Goal: Task Accomplishment & Management: Manage account settings

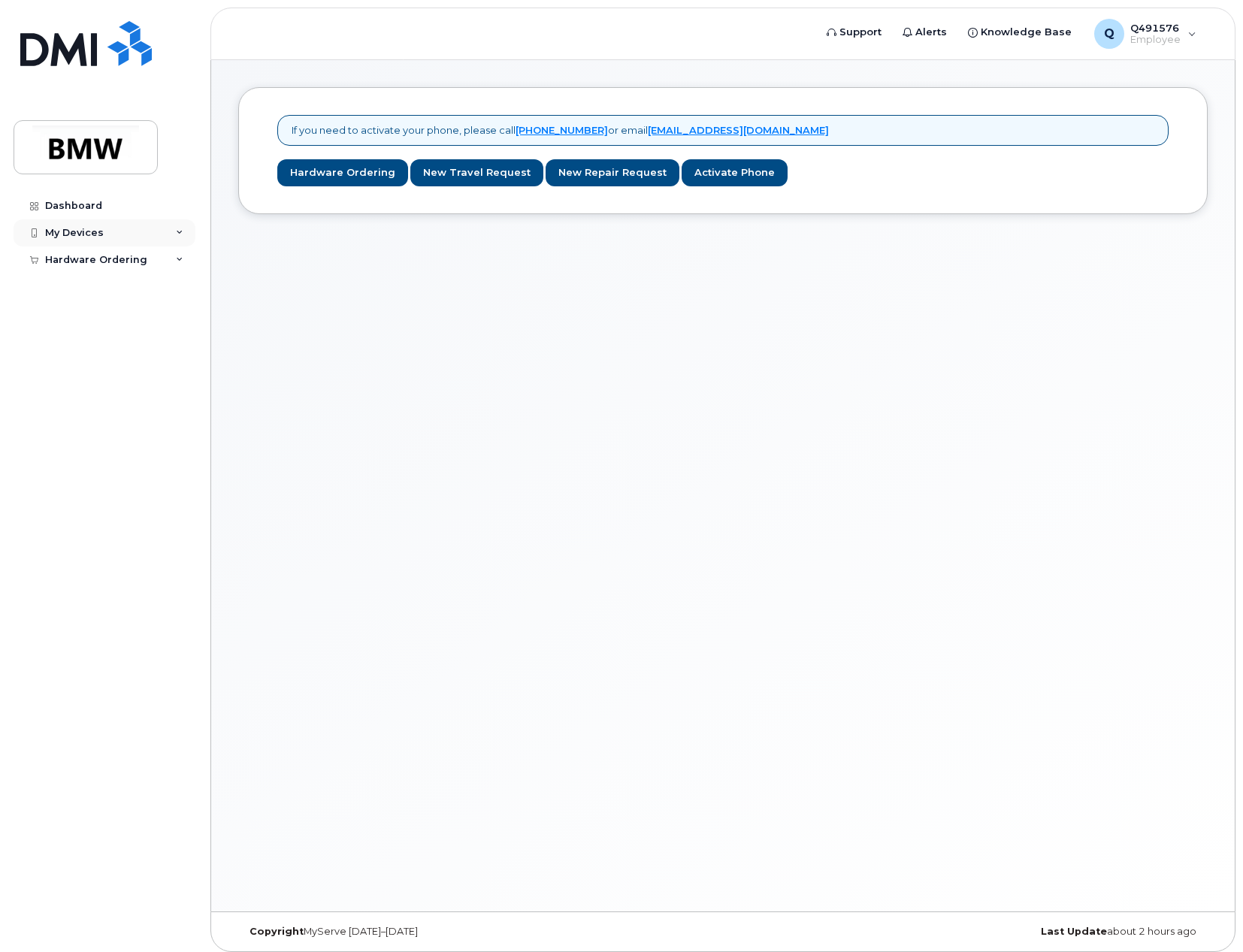
click at [167, 226] on div "My Devices" at bounding box center [104, 232] width 182 height 27
click at [85, 205] on div "Dashboard" at bounding box center [73, 205] width 57 height 12
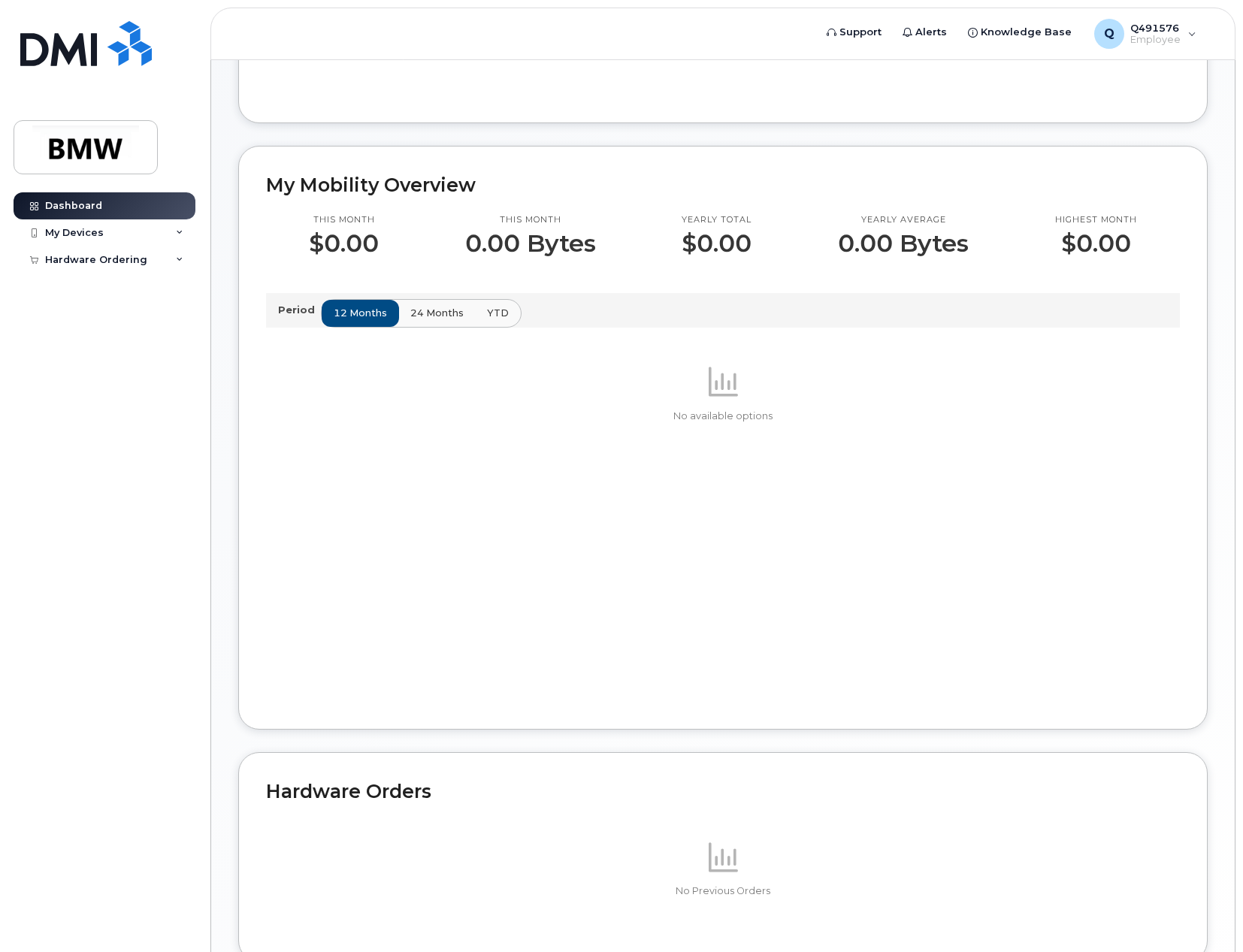
scroll to position [449, 0]
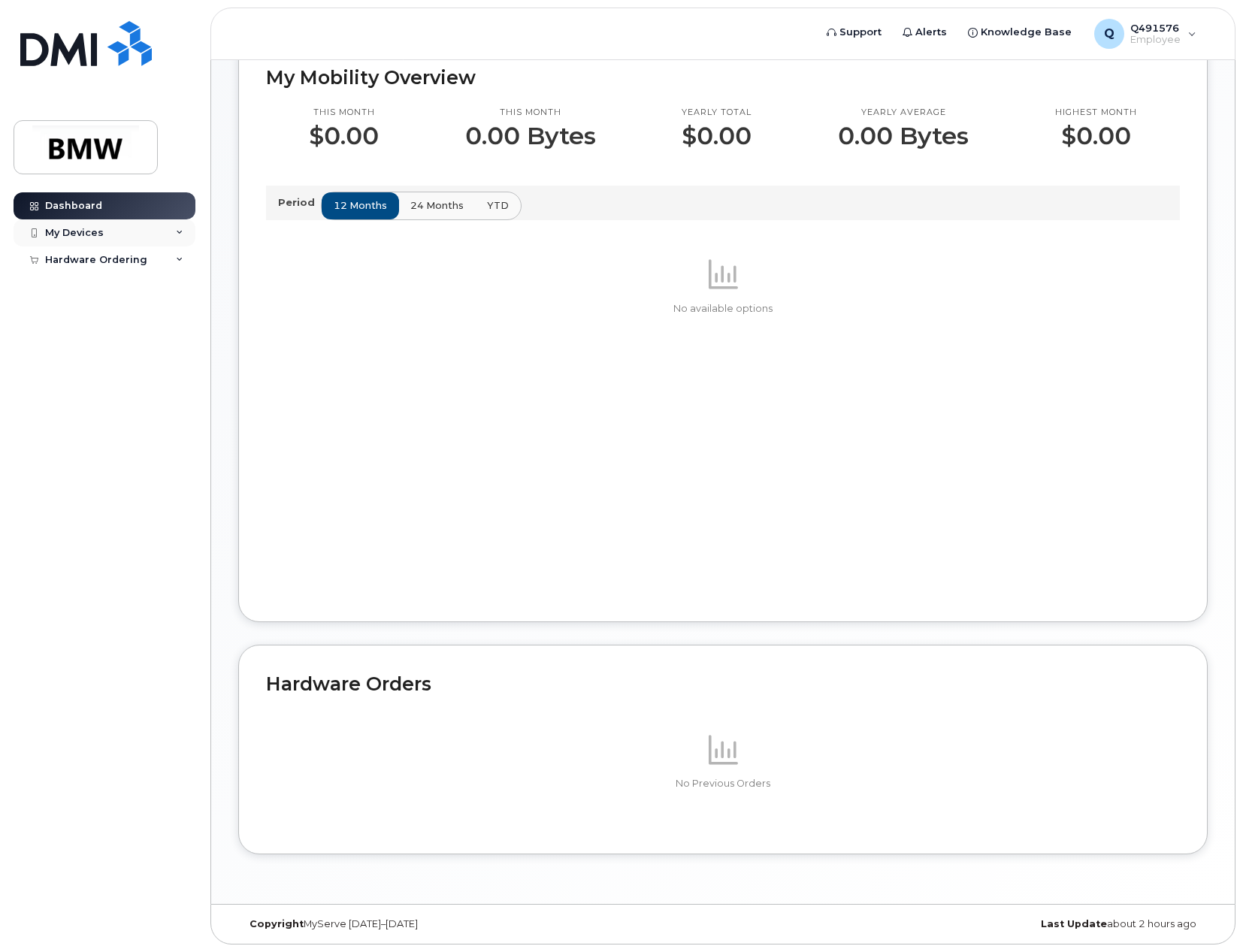
click at [128, 238] on div "My Devices" at bounding box center [104, 232] width 182 height 27
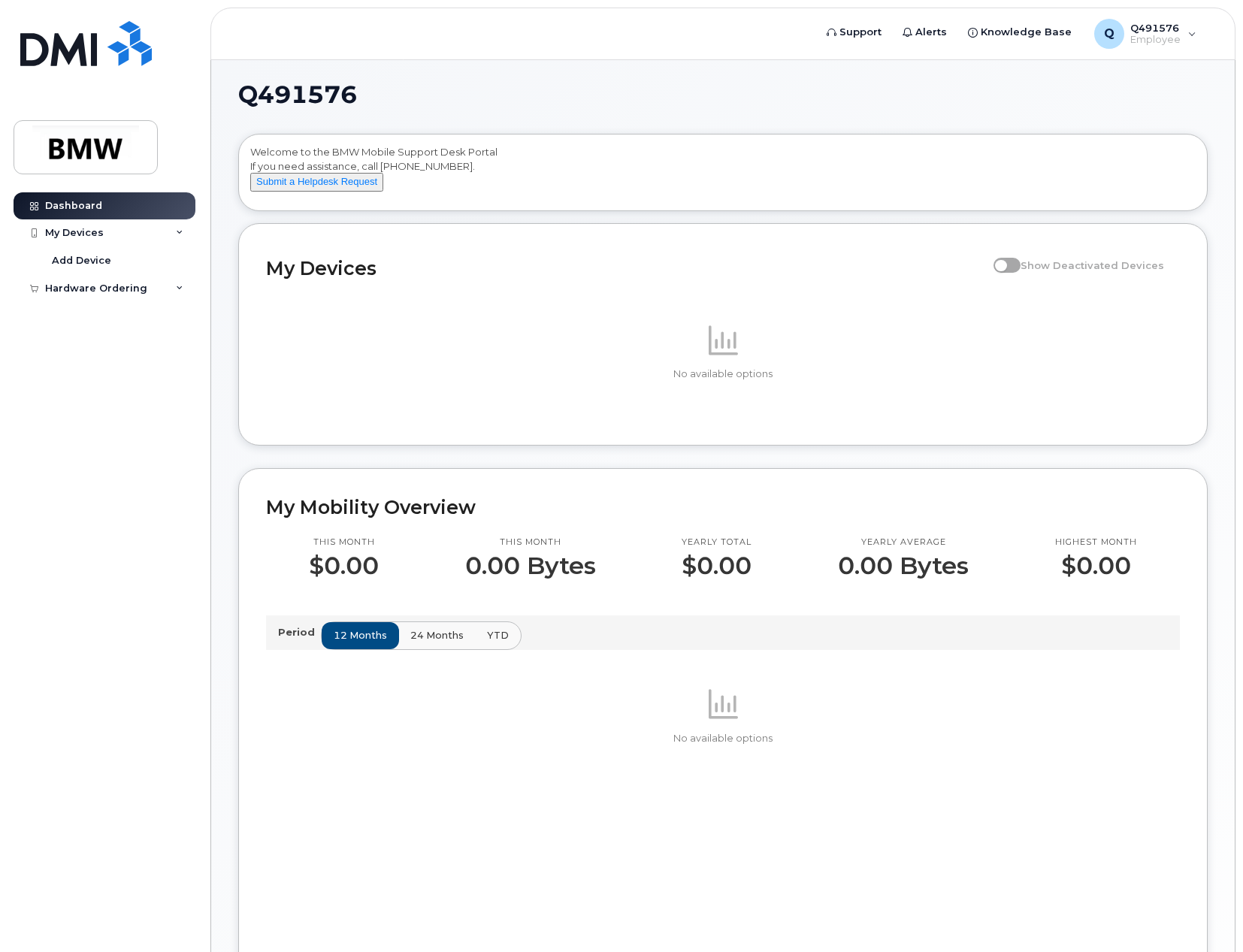
scroll to position [0, 0]
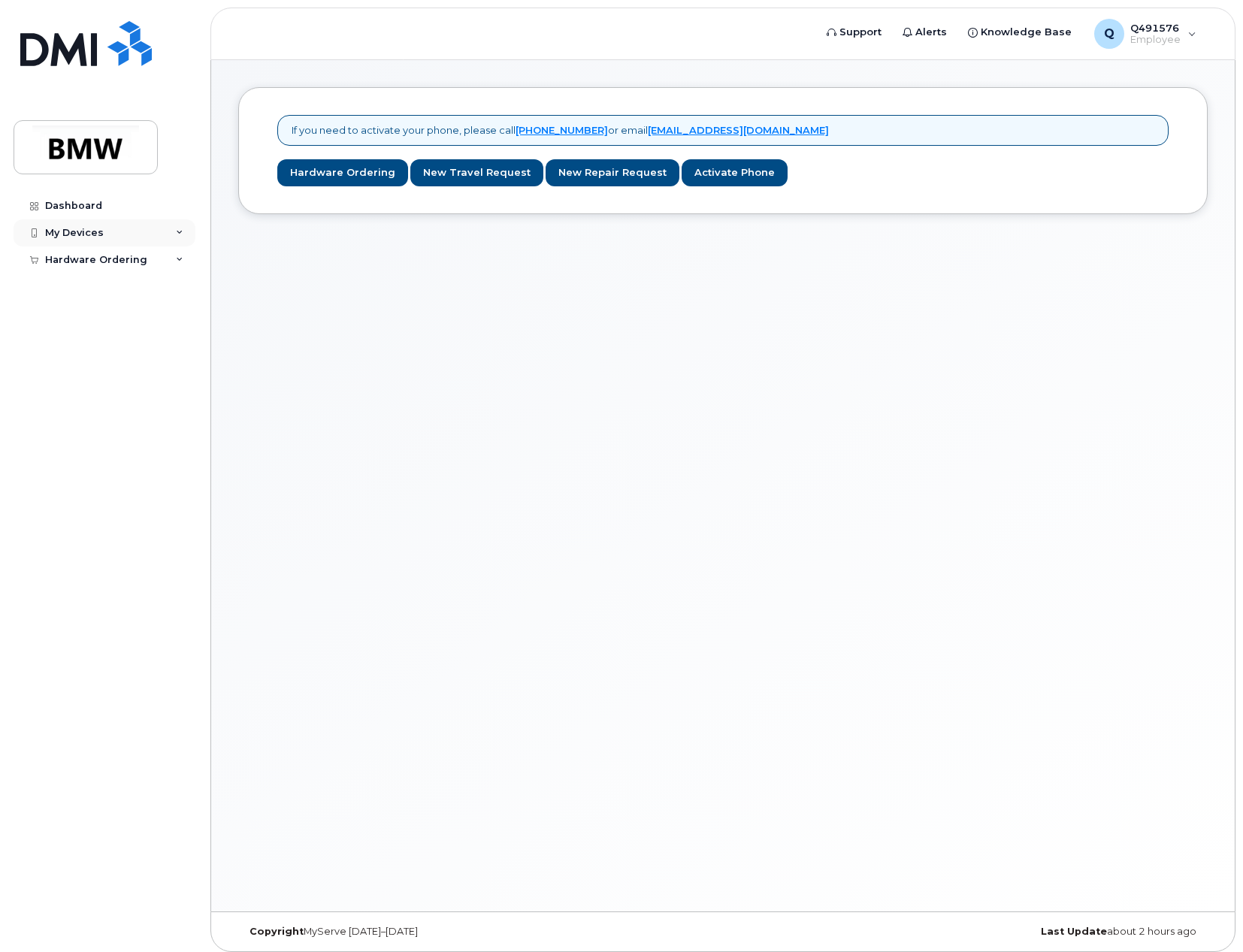
click at [128, 231] on div "My Devices" at bounding box center [104, 232] width 182 height 27
click at [109, 260] on link "Add Device" at bounding box center [117, 261] width 155 height 29
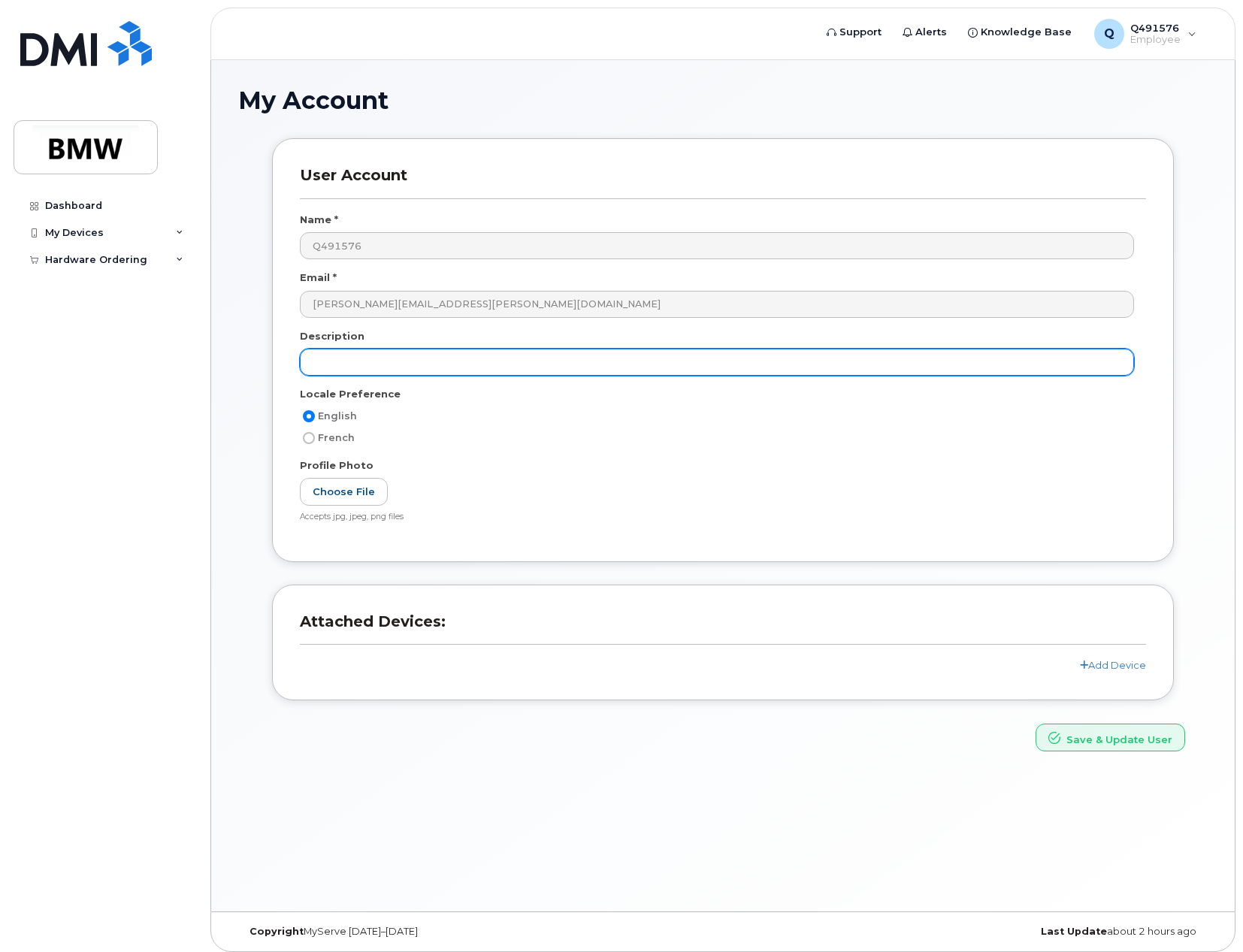
click at [410, 366] on input "text" at bounding box center [716, 362] width 834 height 27
type input "Apple 14Pro"
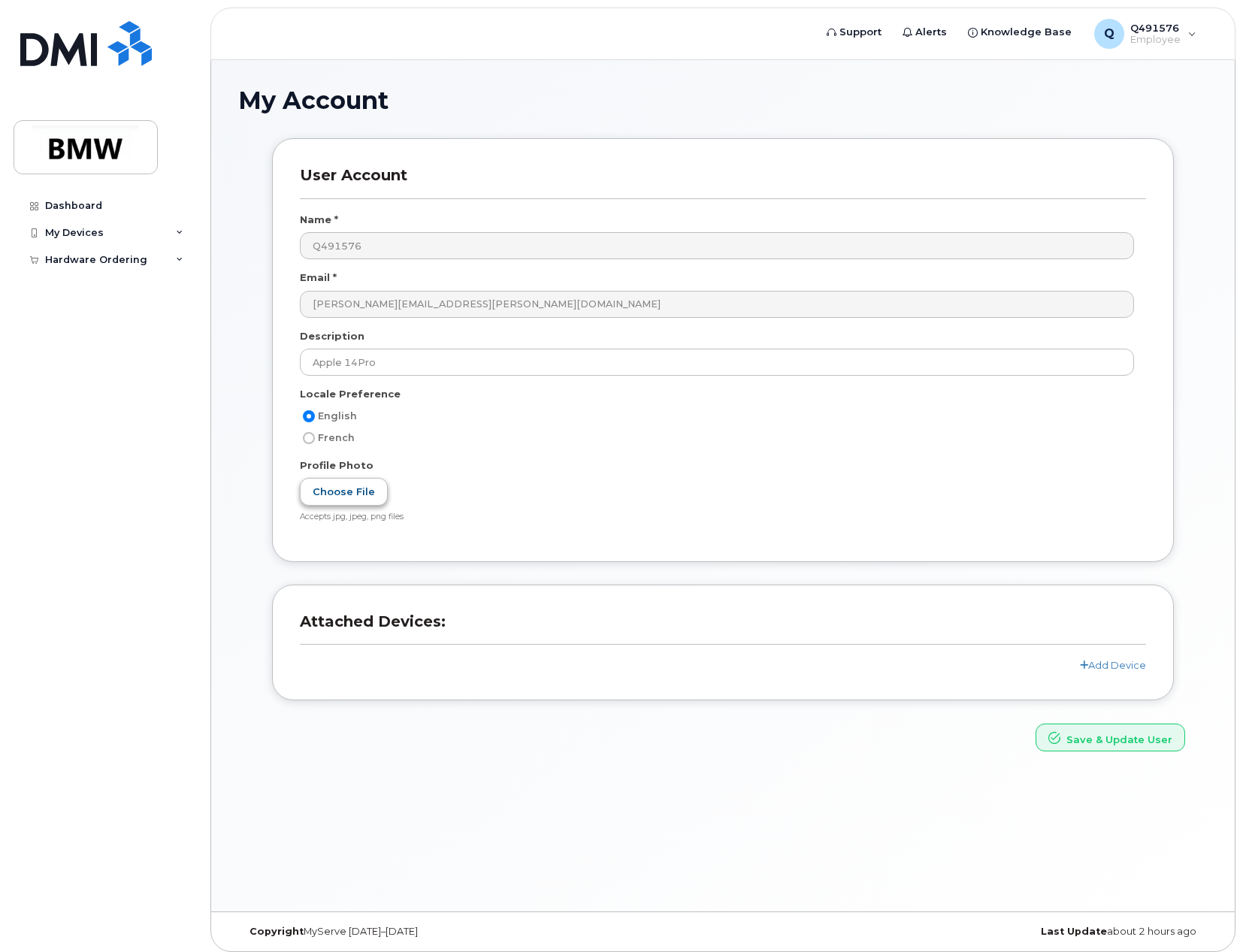
click at [359, 491] on label "Choose File" at bounding box center [343, 491] width 88 height 28
click at [0, 0] on input "Choose File" at bounding box center [0, 0] width 0 height 0
click at [644, 627] on h3 "Attached Devices:" at bounding box center [722, 628] width 846 height 32
click at [1097, 668] on link "Add Device" at bounding box center [1112, 665] width 67 height 12
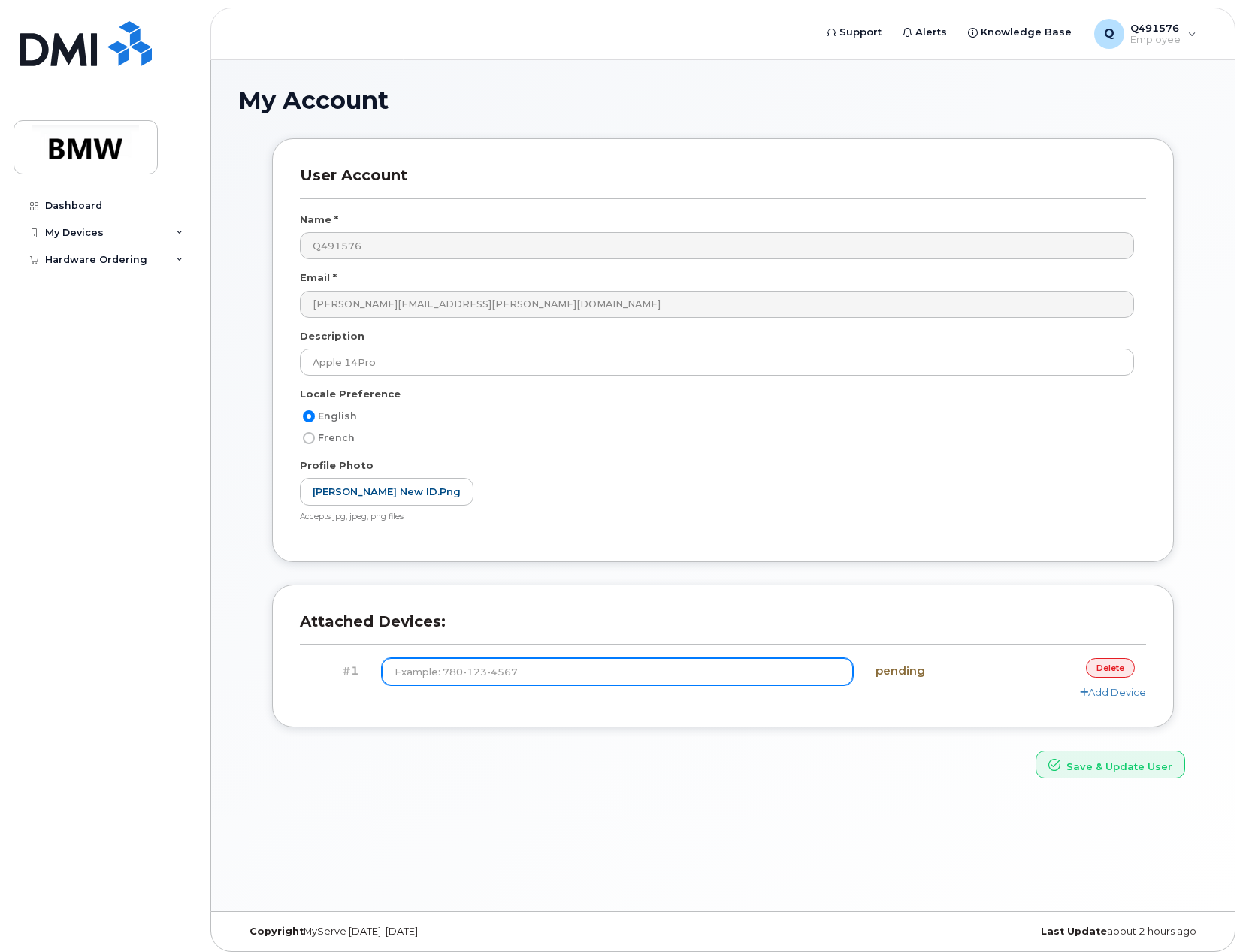
click at [500, 675] on input at bounding box center [617, 671] width 471 height 27
type input "(805) 573-3616"
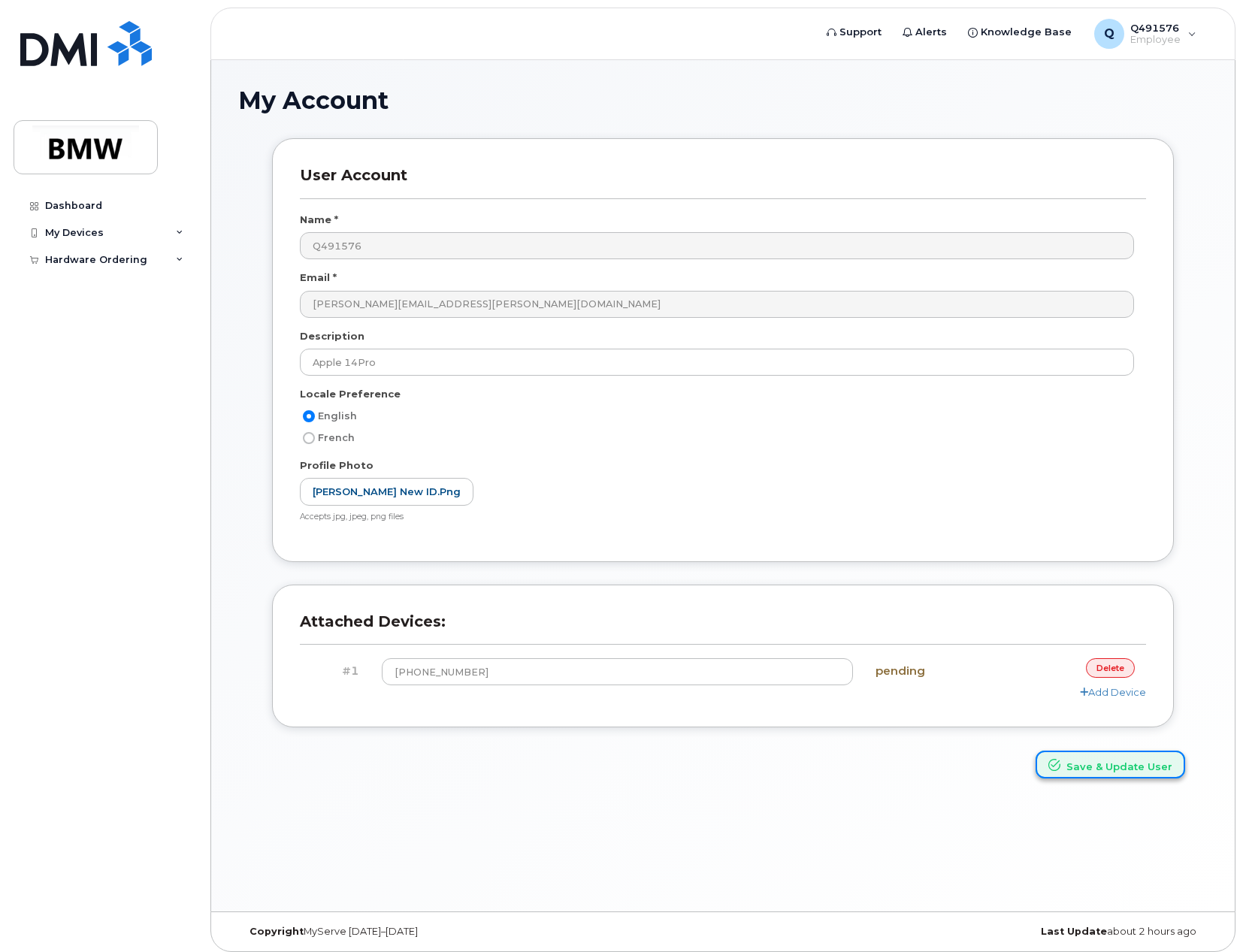
click at [1082, 761] on button "Save & Update User" at bounding box center [1110, 764] width 149 height 28
